Goal: Check status: Check status

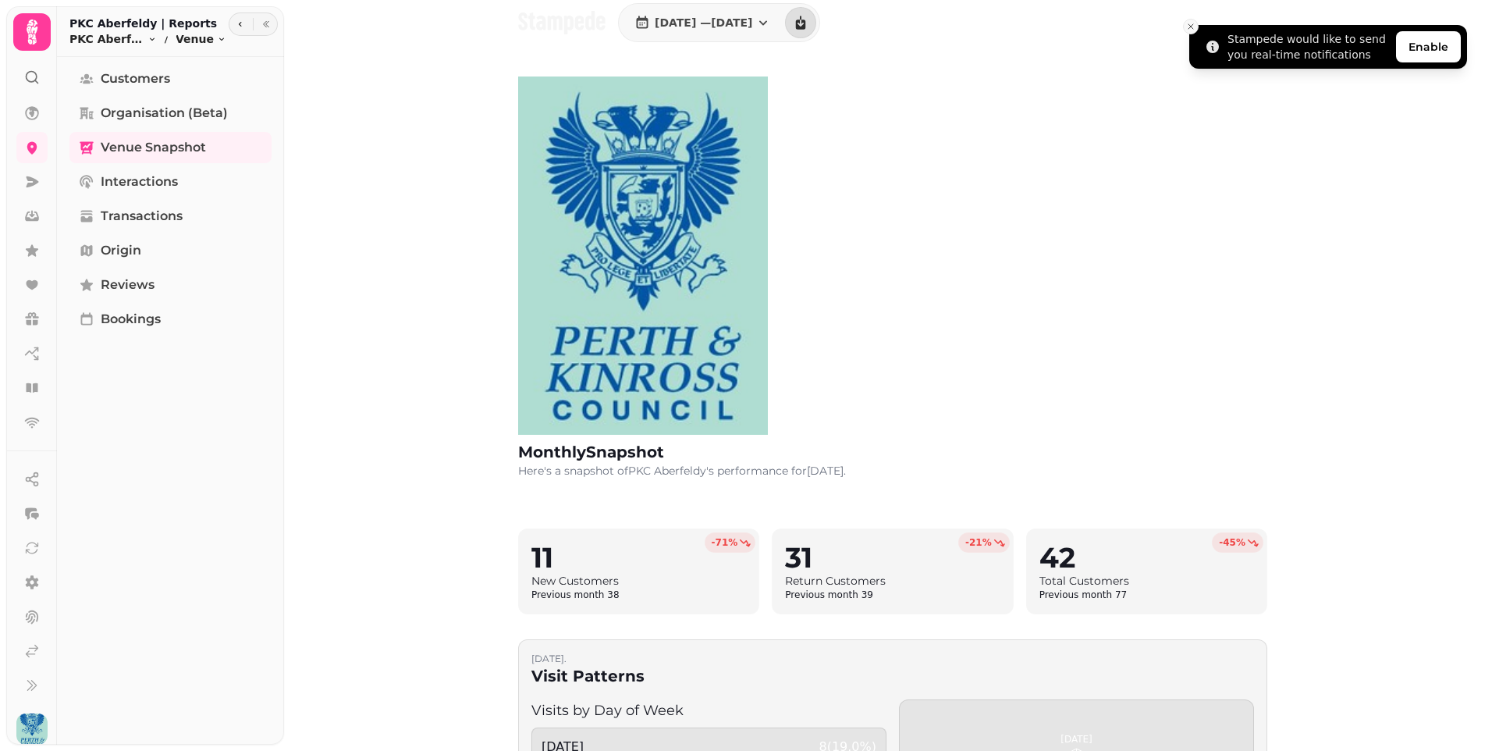
click at [1192, 23] on icon "Close toast" at bounding box center [1190, 26] width 9 height 9
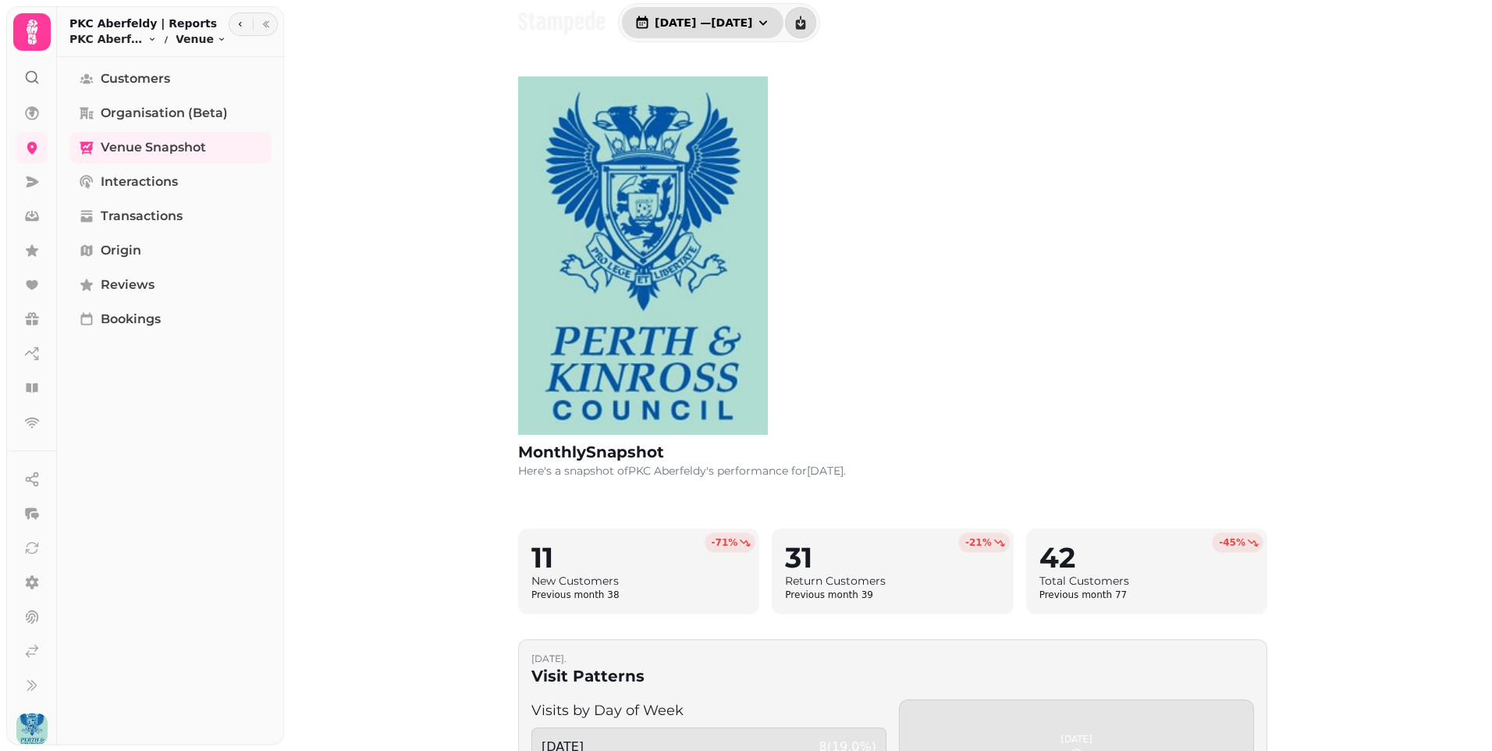
click at [771, 27] on icon "button" at bounding box center [763, 23] width 16 height 16
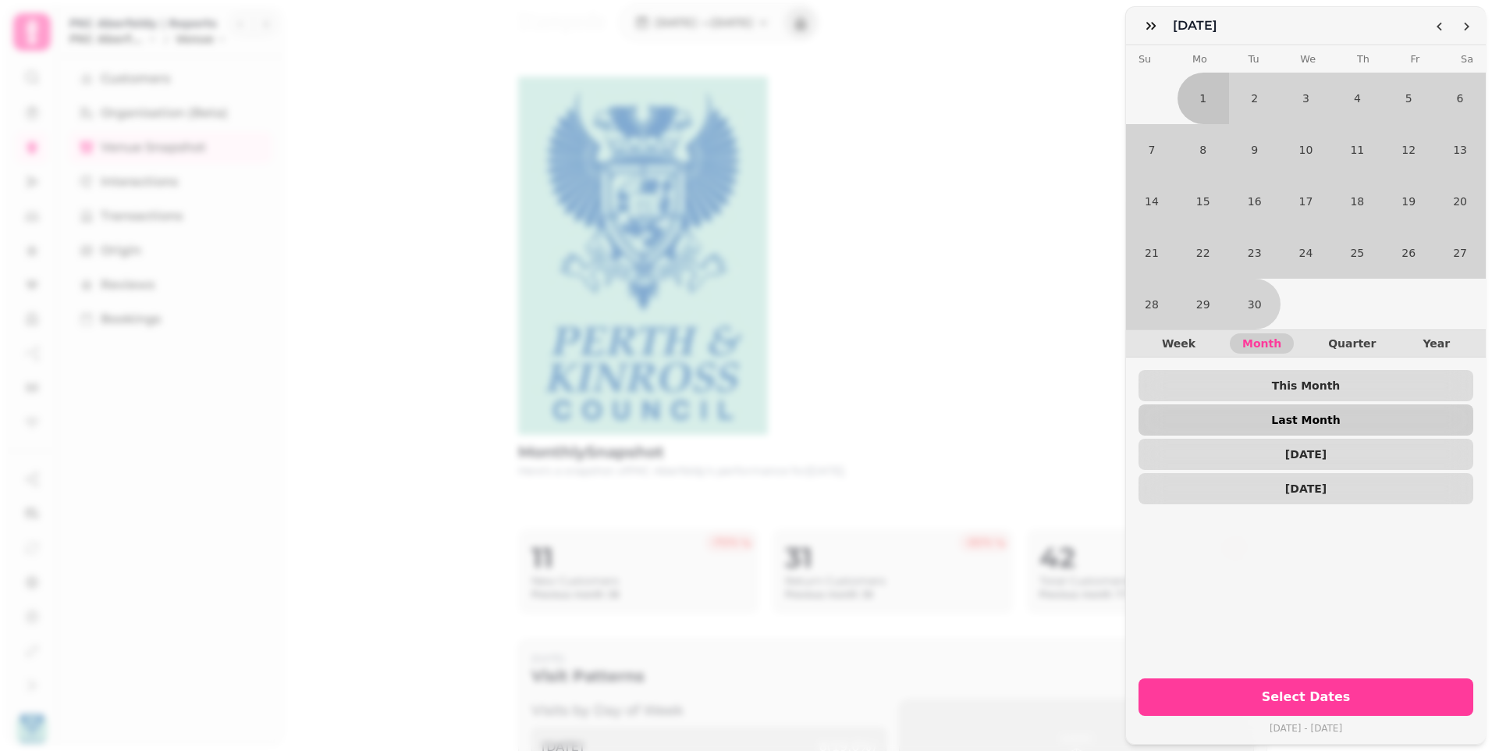
click at [1227, 414] on span "Last Month" at bounding box center [1306, 419] width 310 height 11
click at [1227, 690] on span "Select Dates" at bounding box center [1305, 696] width 297 height 12
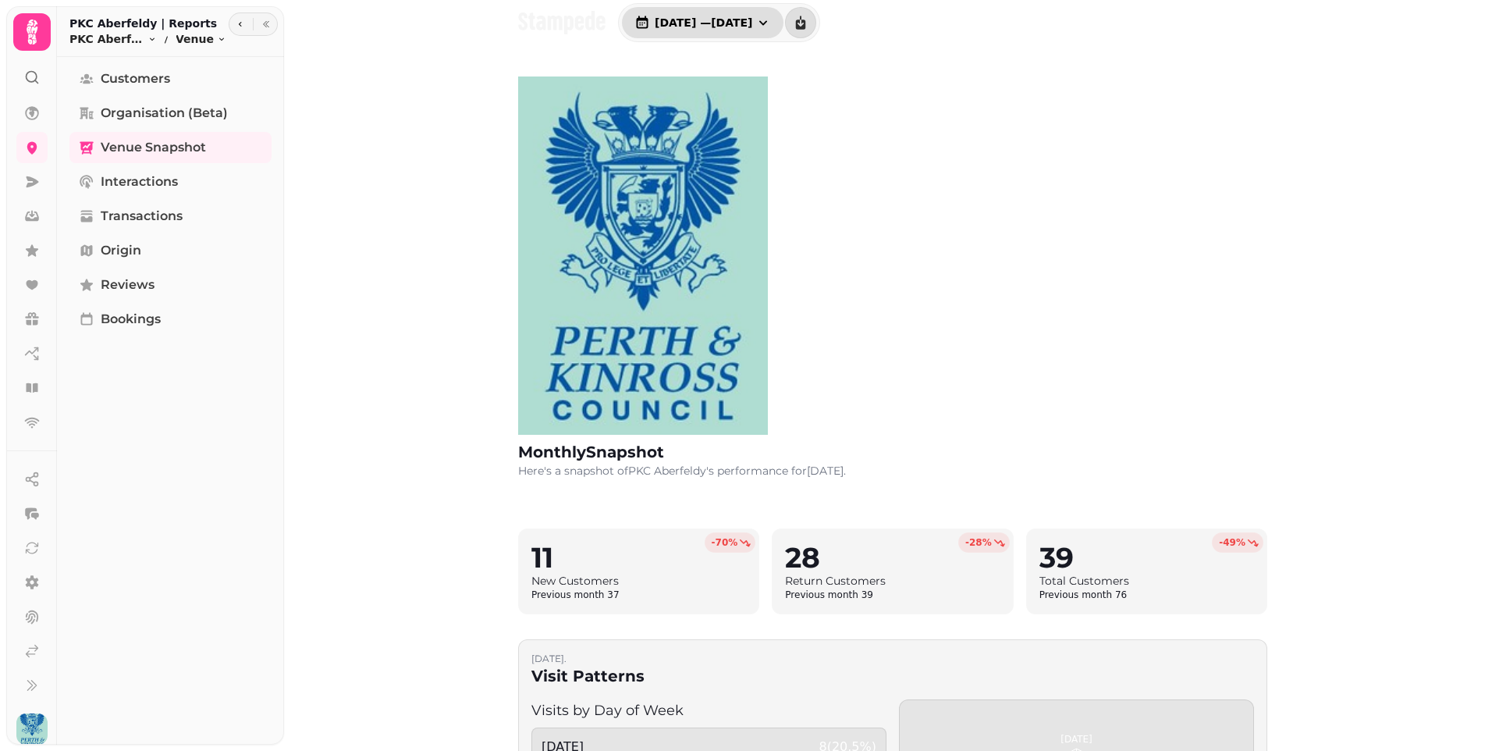
click at [771, 19] on icon "button" at bounding box center [763, 23] width 16 height 16
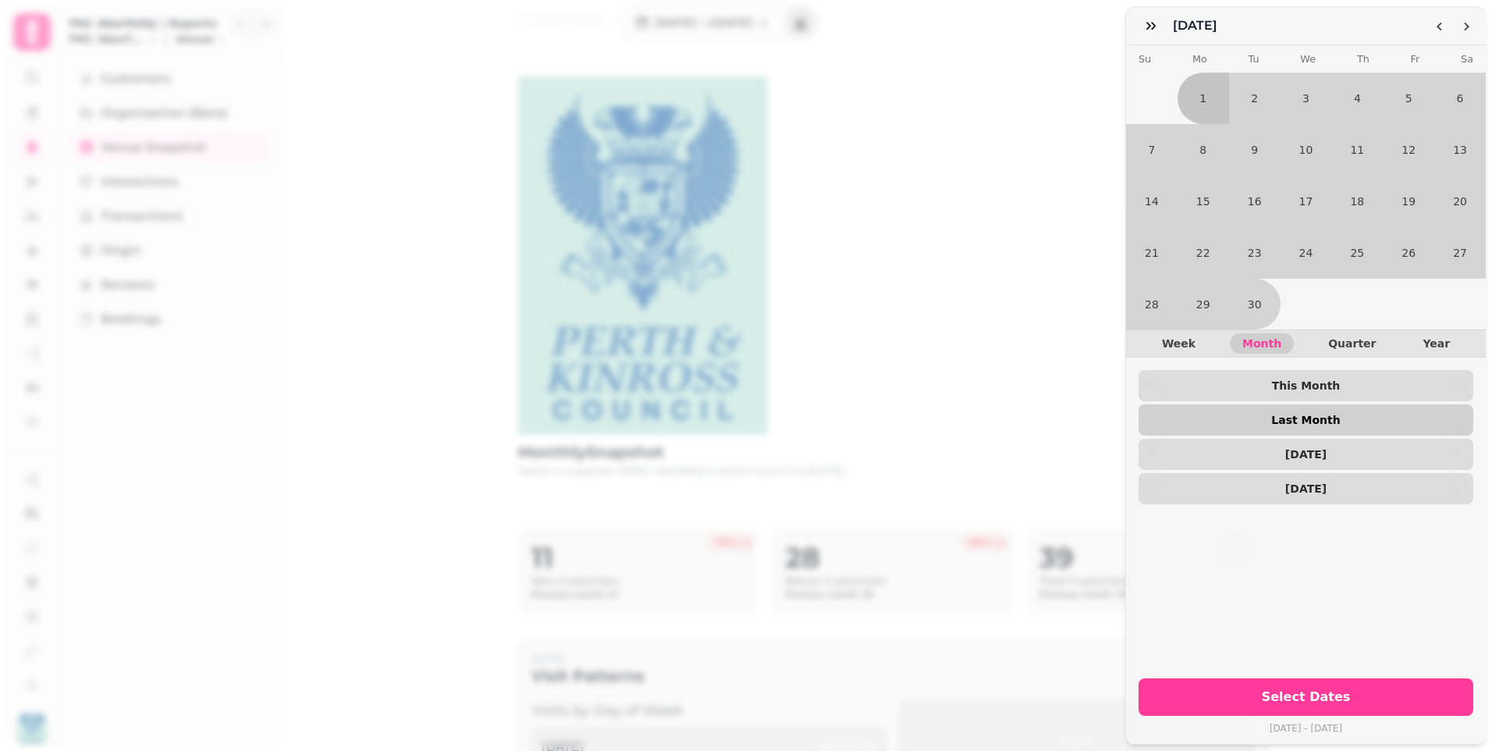
click at [1252, 414] on span "Last Month" at bounding box center [1306, 419] width 310 height 11
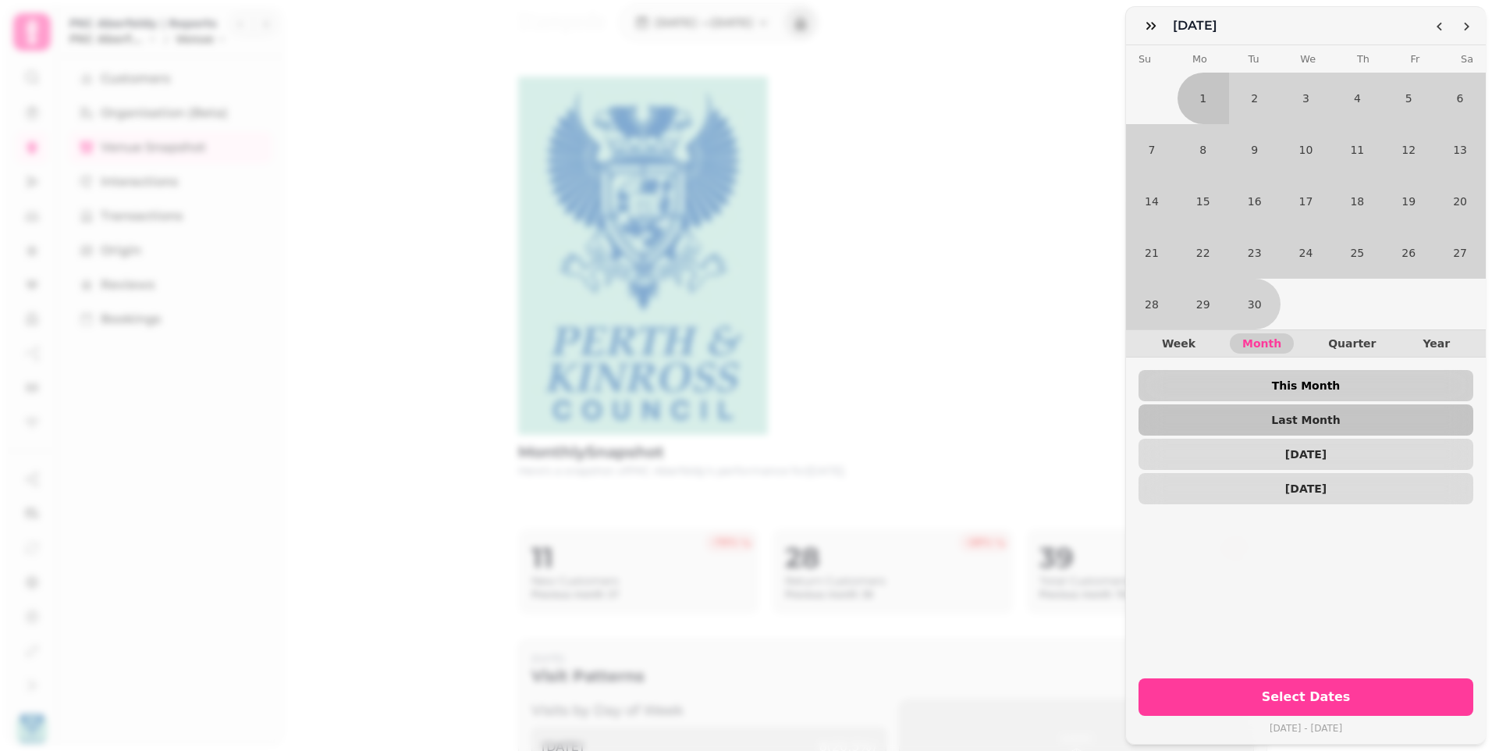
click at [1242, 380] on span "This Month" at bounding box center [1306, 385] width 310 height 11
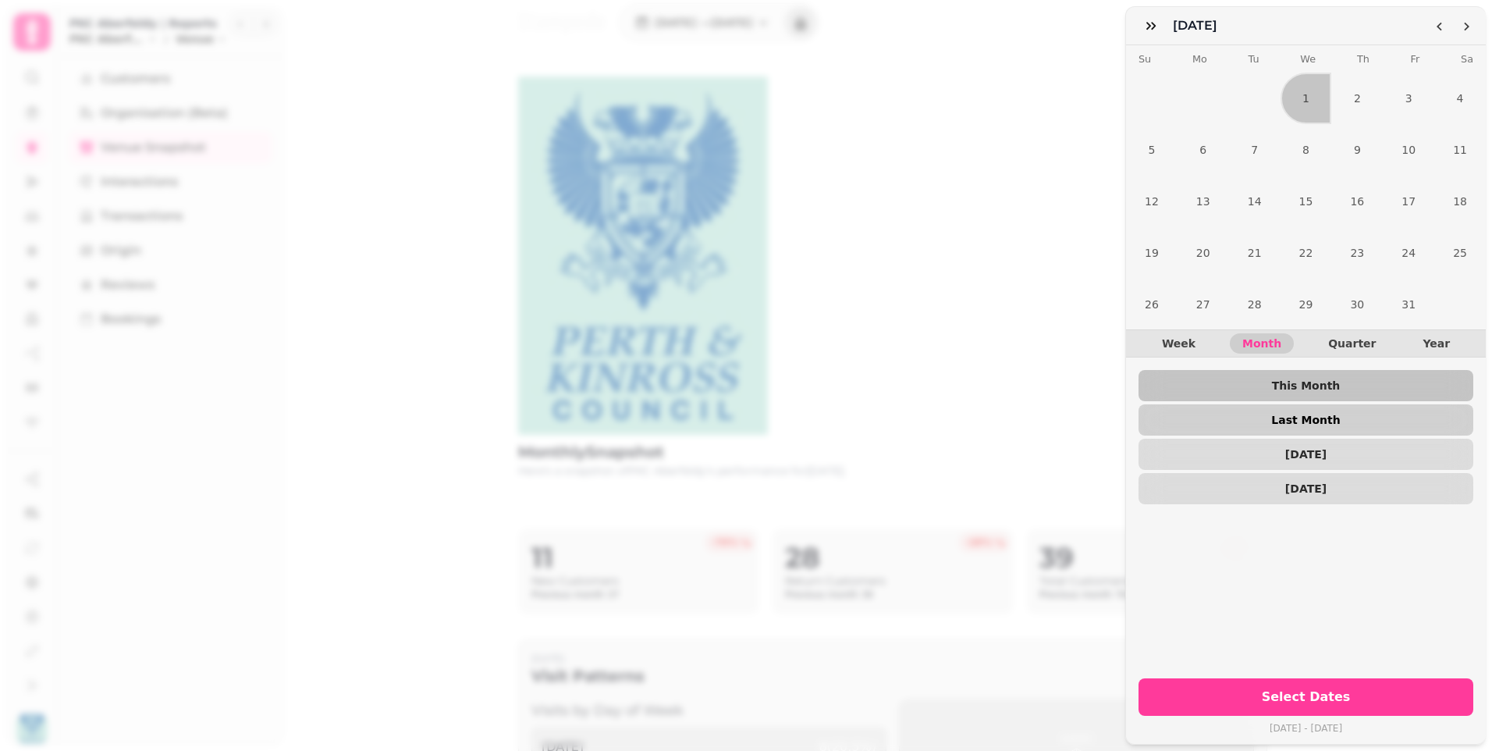
click at [1231, 414] on span "Last Month" at bounding box center [1306, 419] width 310 height 11
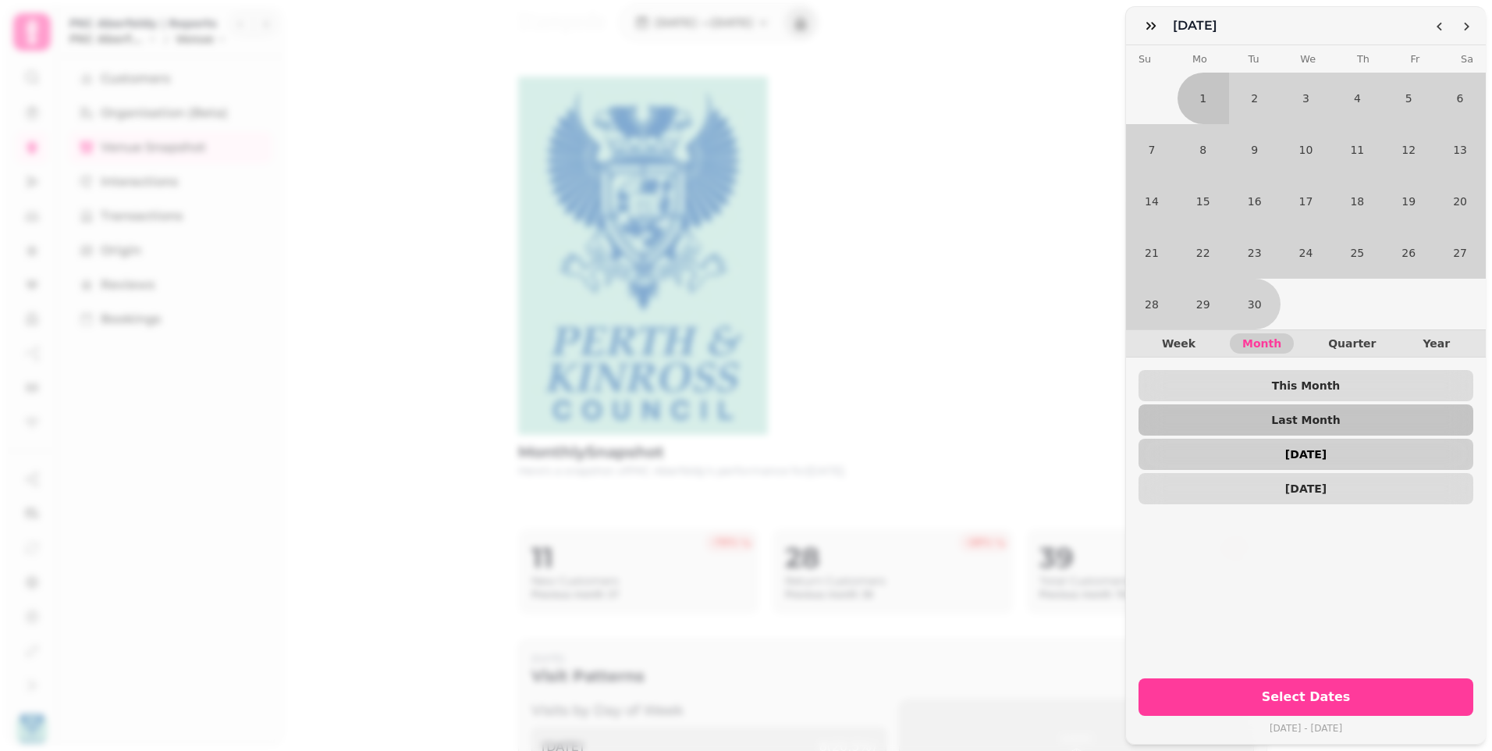
click at [1236, 449] on span "[DATE]" at bounding box center [1306, 454] width 310 height 11
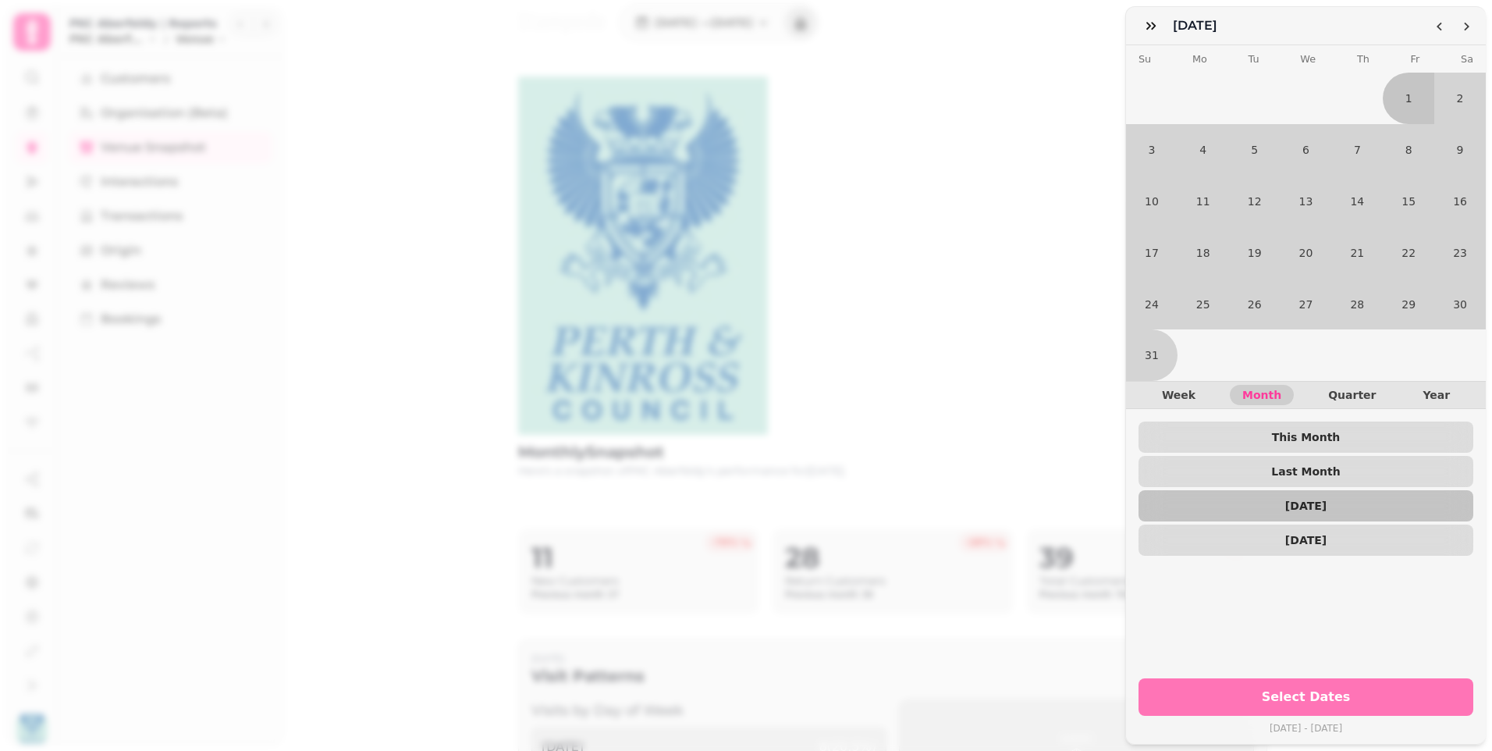
click at [1241, 678] on button "Select Dates" at bounding box center [1305, 696] width 335 height 37
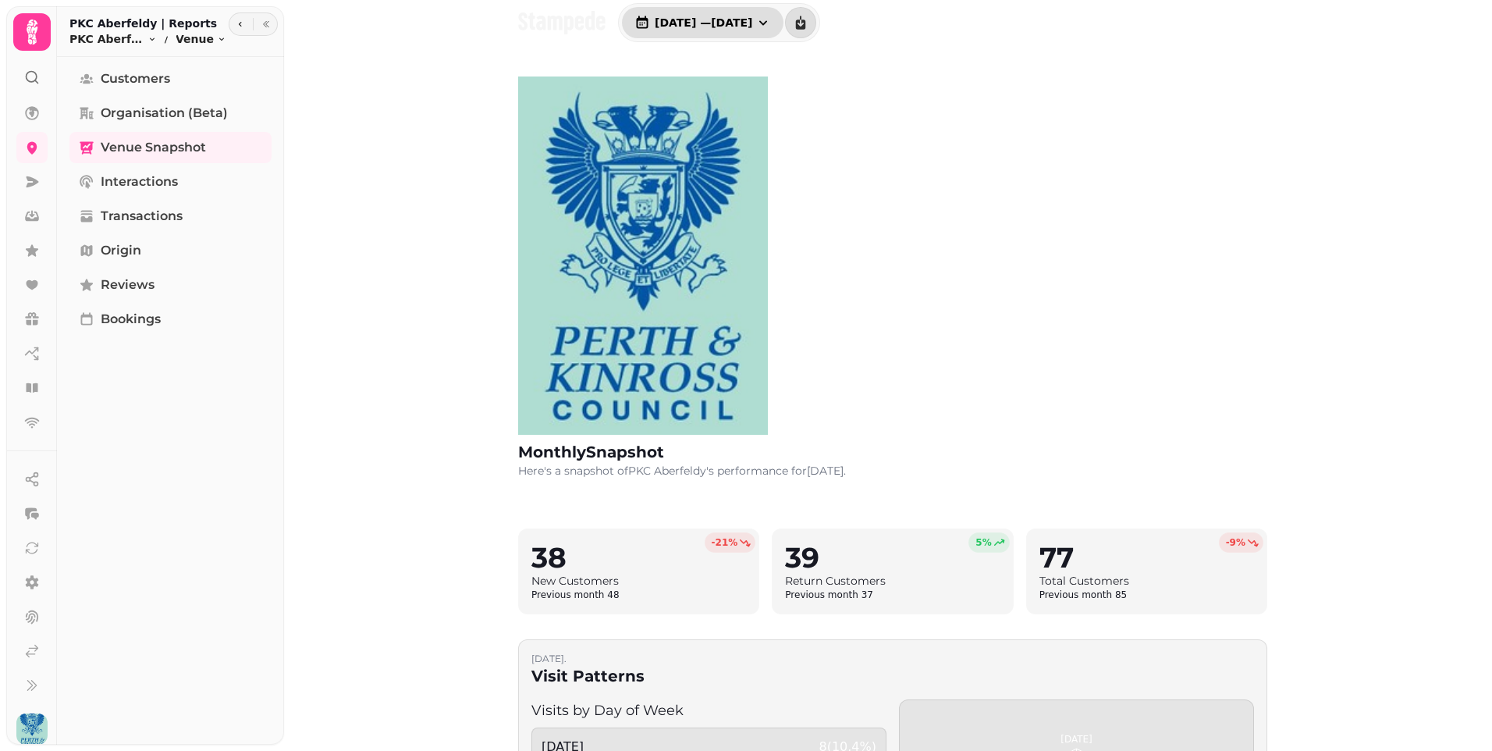
click at [783, 20] on button "[DATE] — [DATE]" at bounding box center [702, 22] width 161 height 31
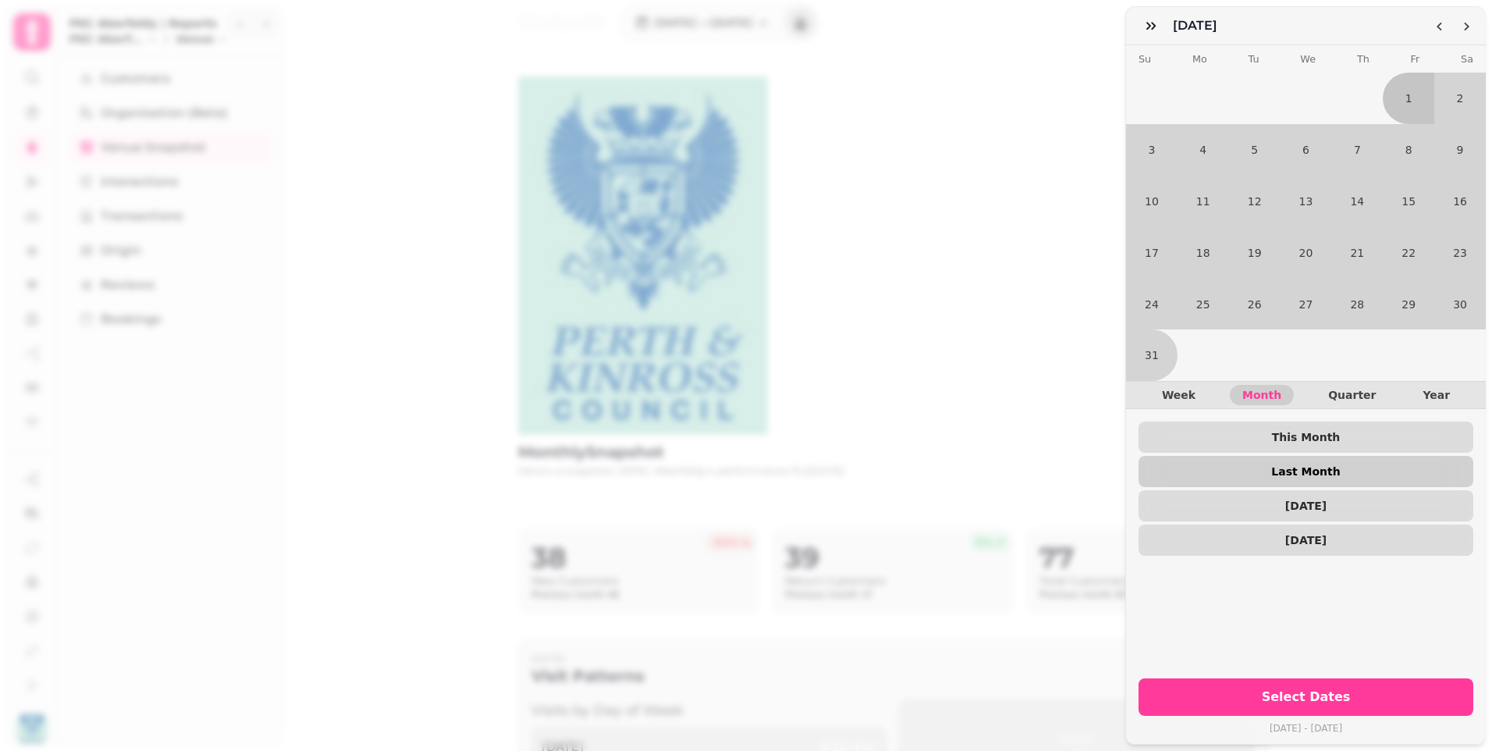
click at [1263, 466] on span "Last Month" at bounding box center [1306, 471] width 310 height 11
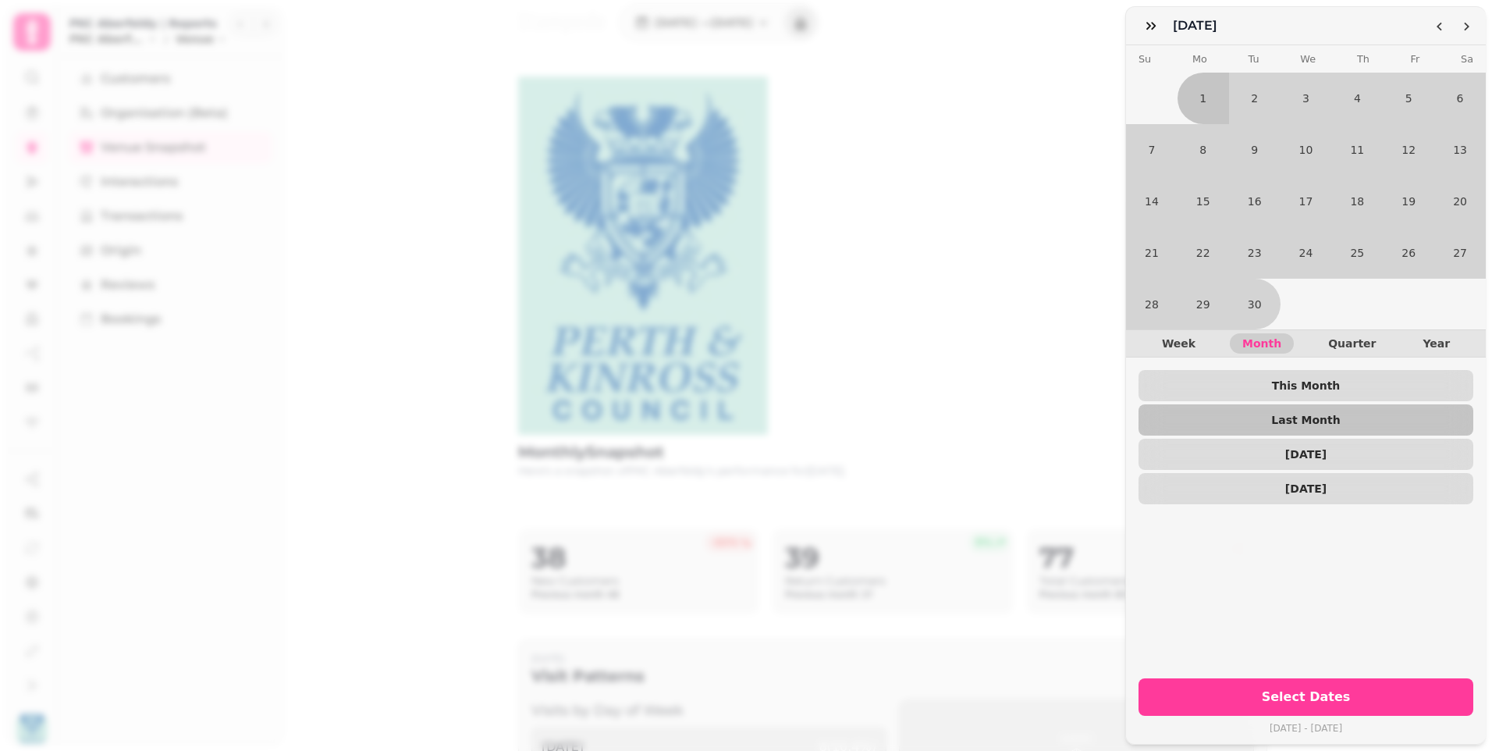
click at [1236, 690] on span "Select Dates" at bounding box center [1305, 696] width 297 height 12
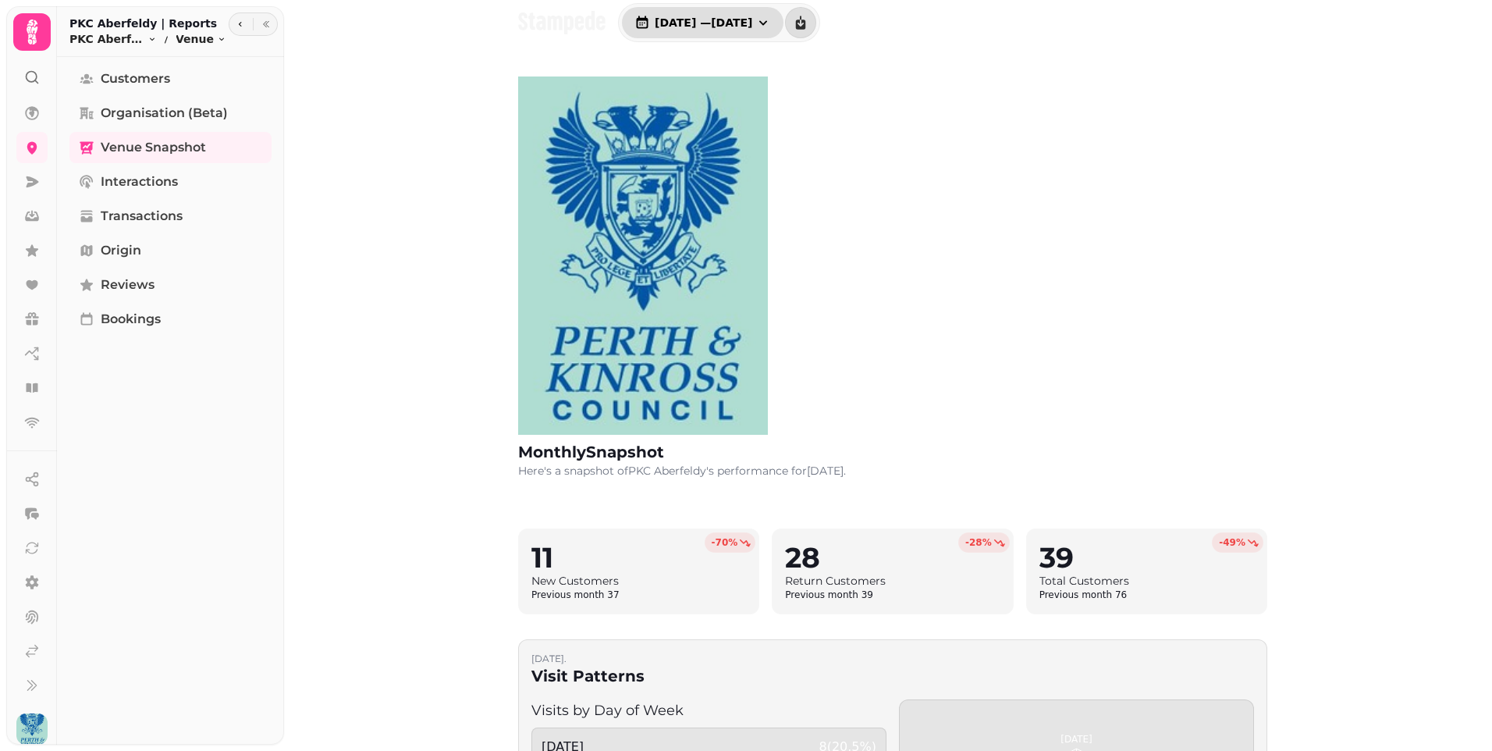
click at [771, 26] on icon "button" at bounding box center [763, 23] width 16 height 16
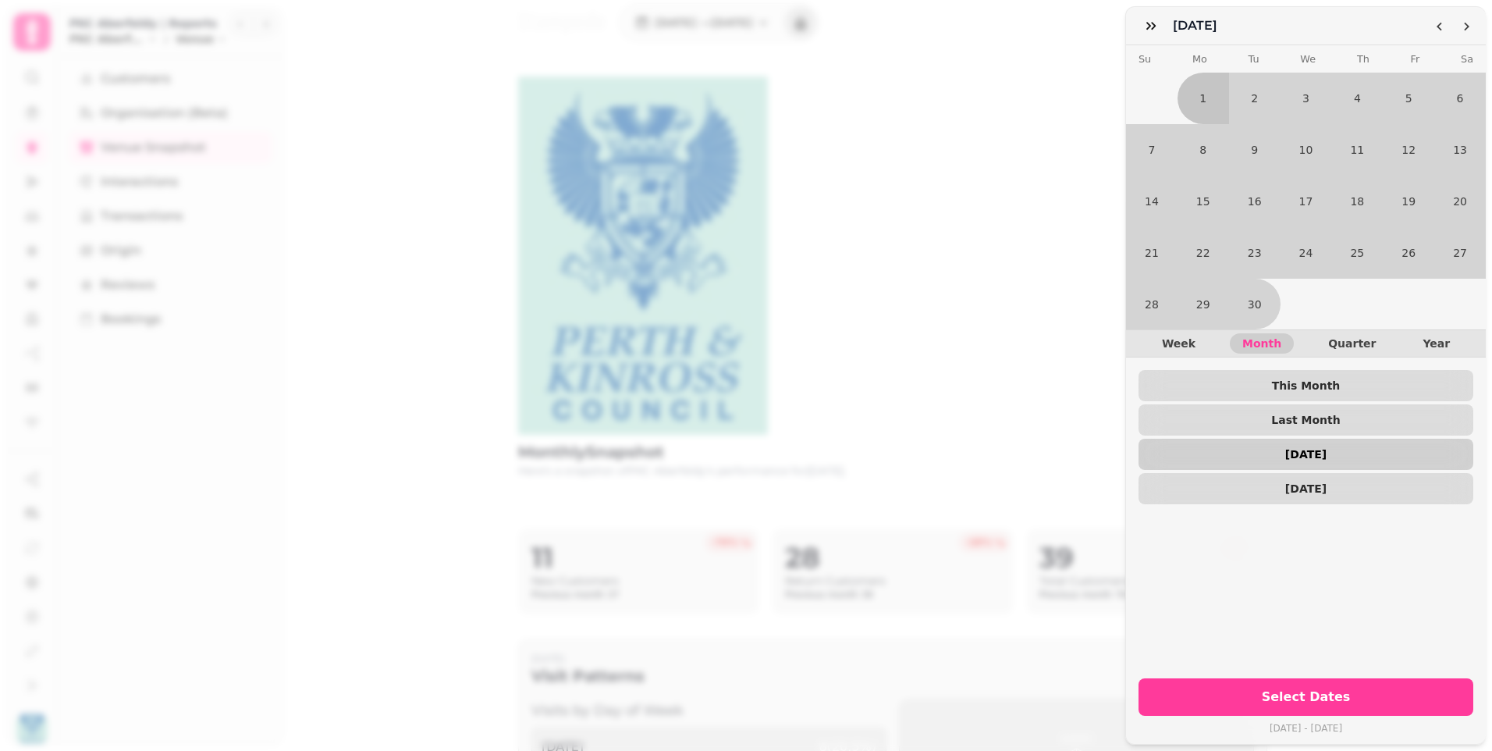
click at [1242, 449] on span "[DATE]" at bounding box center [1306, 454] width 310 height 11
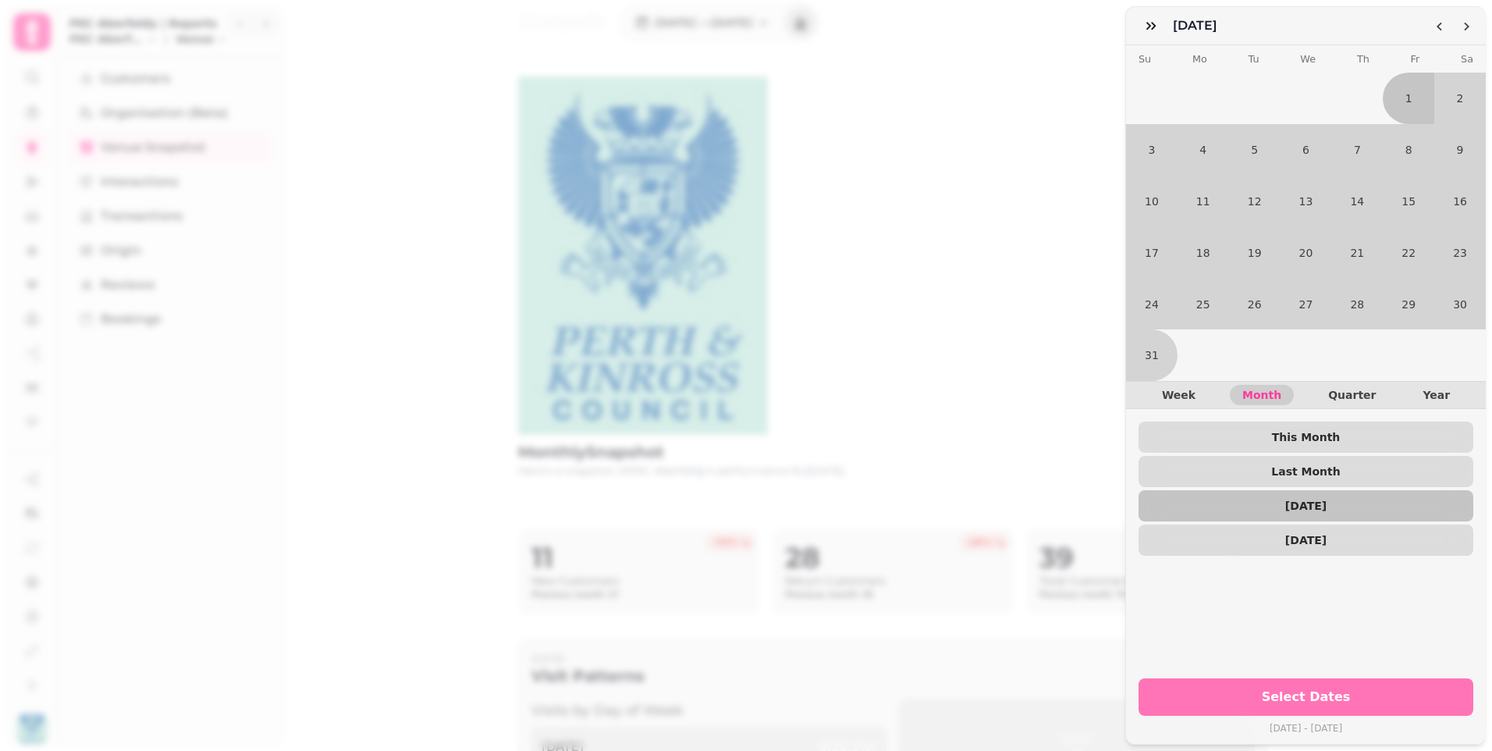
click at [1194, 690] on span "Select Dates" at bounding box center [1305, 696] width 297 height 12
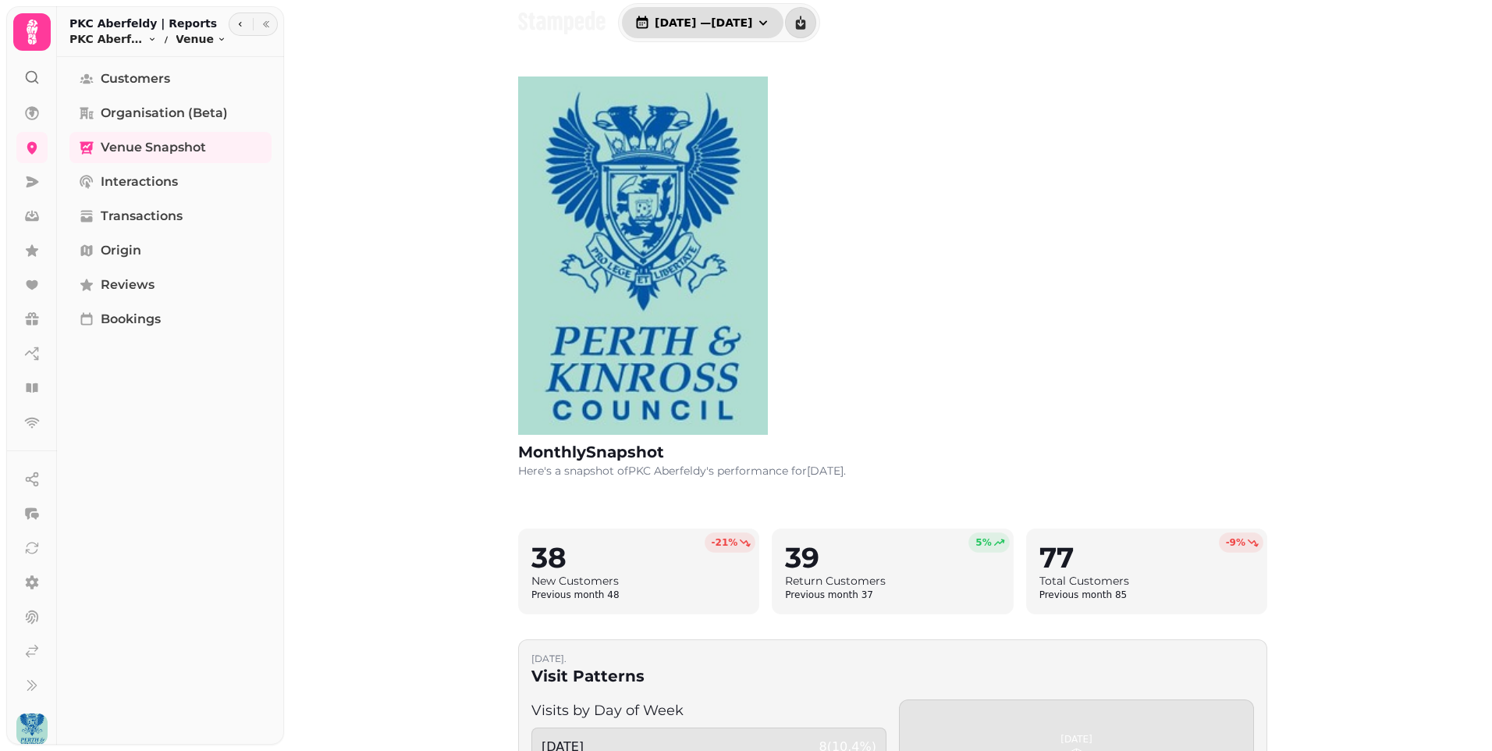
click at [771, 23] on icon "button" at bounding box center [763, 23] width 16 height 16
